Goal: Find specific fact: Find specific fact

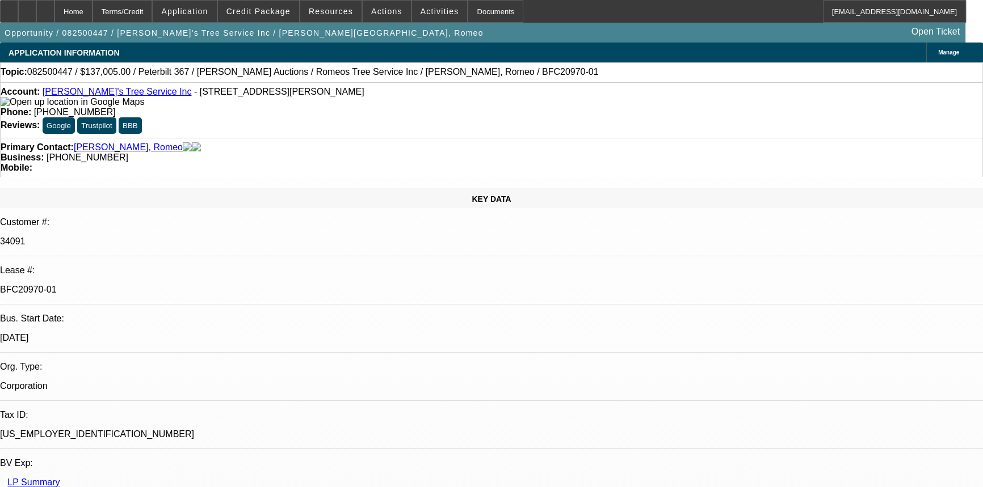
select select "0"
select select "6"
select select "0"
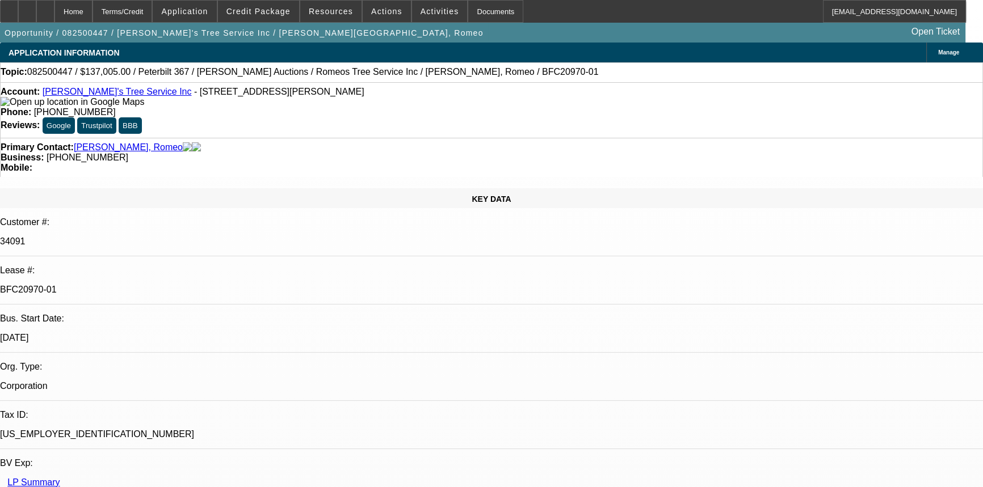
select select "0"
select select "6"
select select "0"
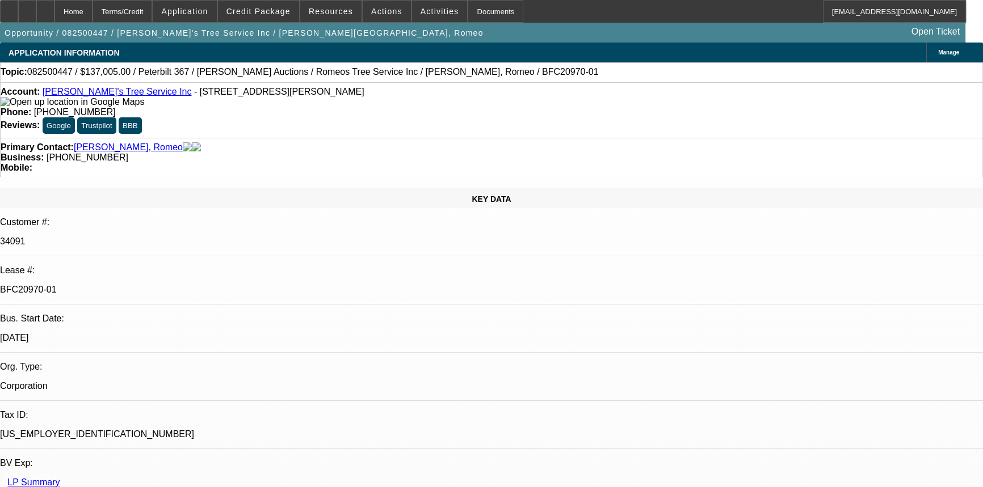
select select "3"
select select "0"
select select "6"
select select "0"
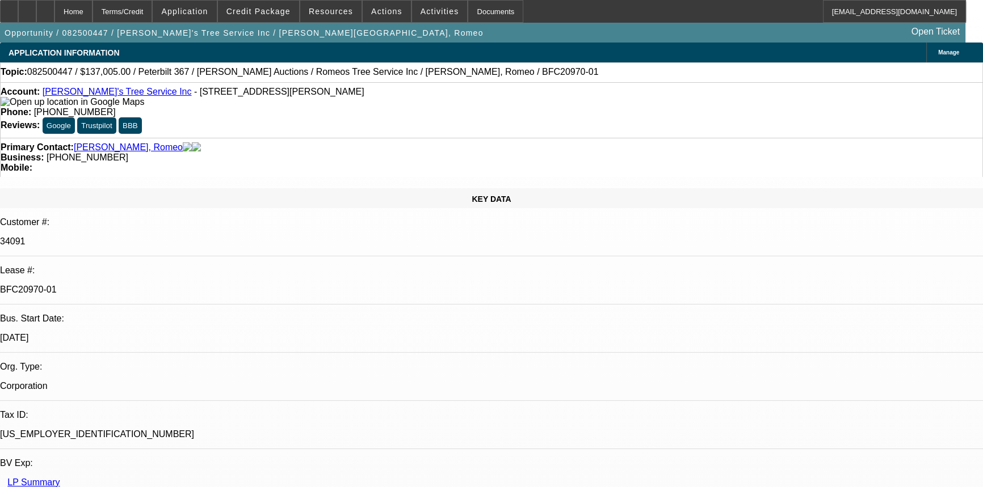
select select "3"
select select "0"
select select "6"
drag, startPoint x: 285, startPoint y: 92, endPoint x: 144, endPoint y: 91, distance: 141.8
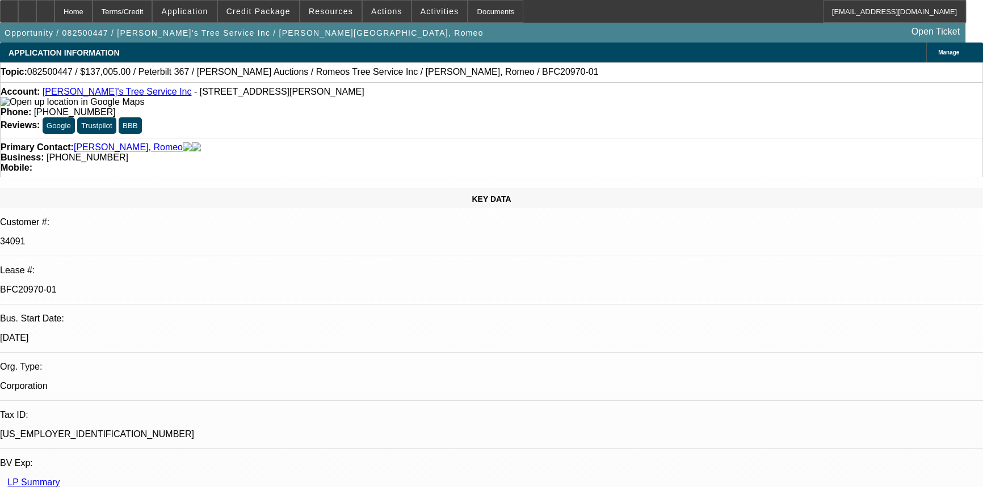
click at [194, 91] on span "- [STREET_ADDRESS][PERSON_NAME]" at bounding box center [279, 92] width 170 height 10
copy span "[STREET_ADDRESS][PERSON_NAME]"
